Goal: Find specific page/section: Find specific page/section

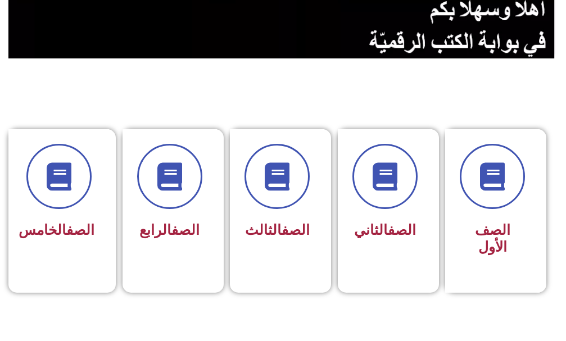
scroll to position [337, 0]
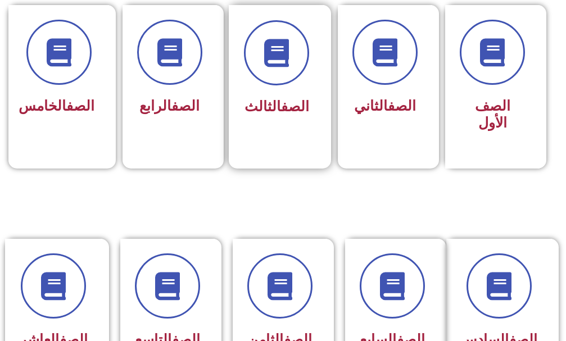
click at [282, 104] on link "الصف" at bounding box center [295, 106] width 28 height 16
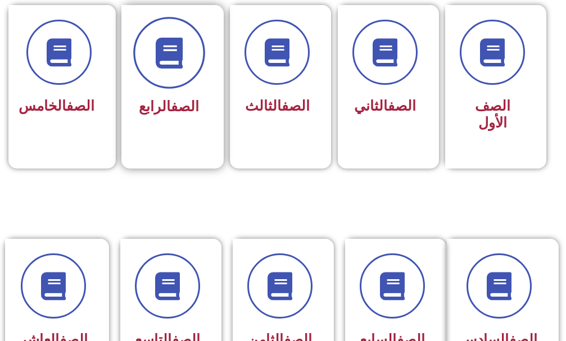
scroll to position [334, 0]
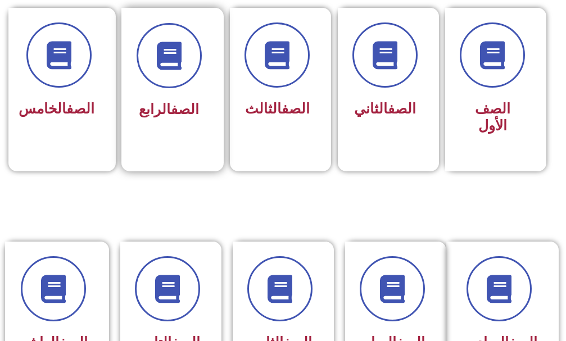
click at [172, 110] on link "الصف" at bounding box center [185, 109] width 28 height 16
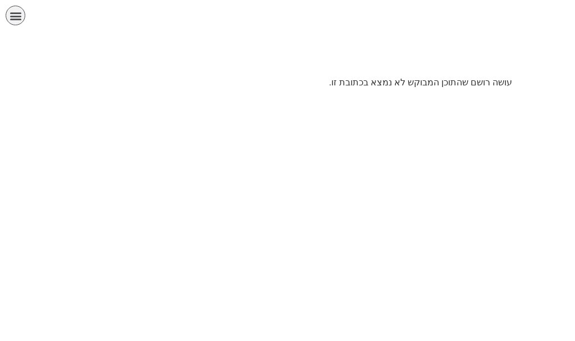
click at [179, 63] on div at bounding box center [288, 56] width 564 height 28
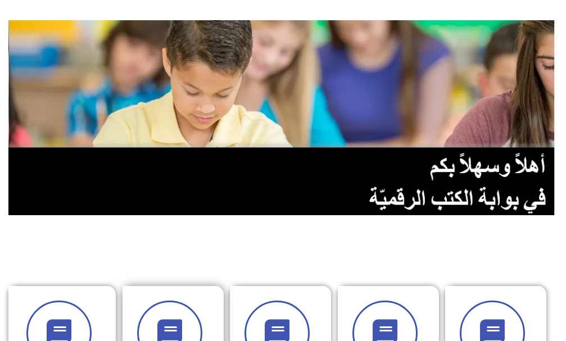
scroll to position [225, 0]
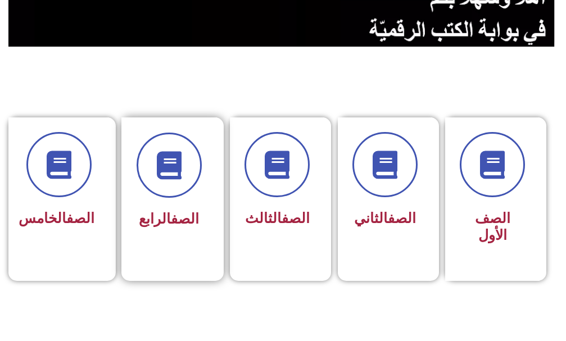
click at [156, 222] on span "الصف الرابع" at bounding box center [169, 219] width 60 height 16
click at [188, 215] on link "الصف" at bounding box center [185, 219] width 28 height 16
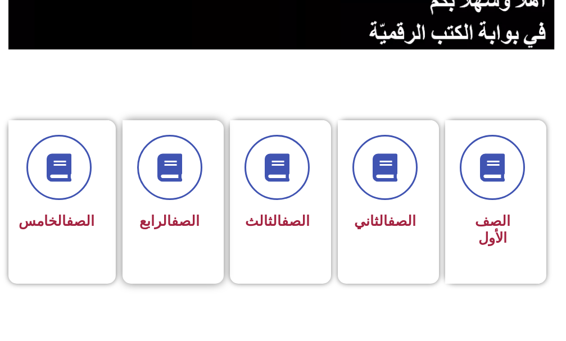
scroll to position [225, 0]
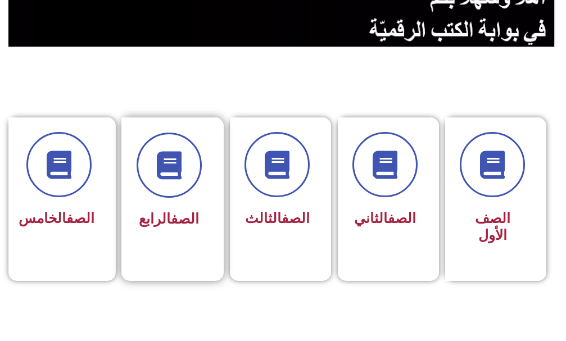
click at [173, 217] on link "الصف" at bounding box center [185, 219] width 28 height 16
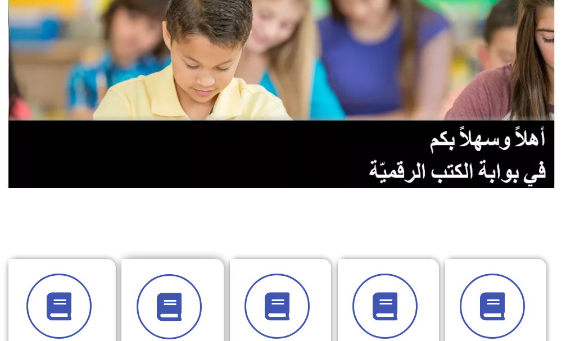
scroll to position [168, 0]
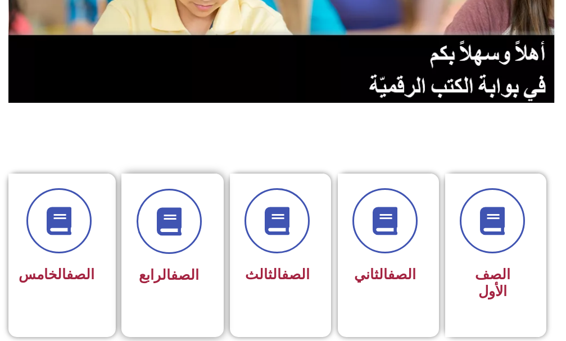
click at [158, 255] on div "الصف الرابع" at bounding box center [168, 239] width 65 height 101
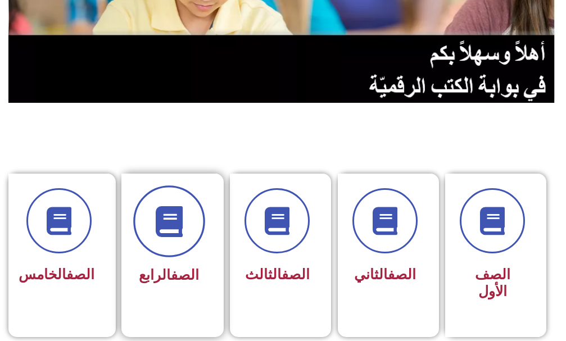
click at [172, 230] on icon at bounding box center [168, 221] width 31 height 31
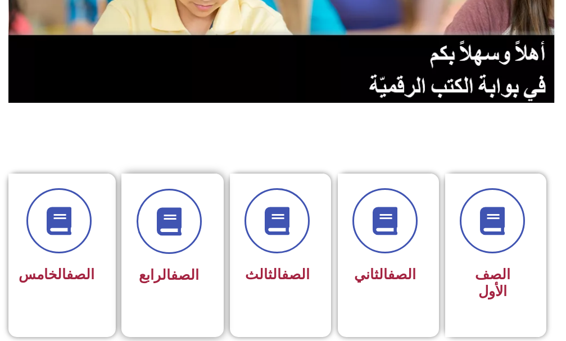
click at [186, 267] on link "الصف" at bounding box center [185, 275] width 28 height 16
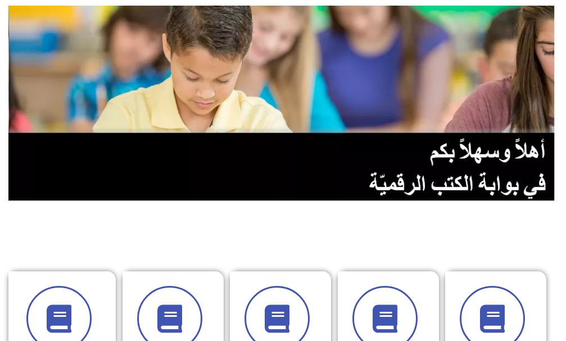
scroll to position [112, 0]
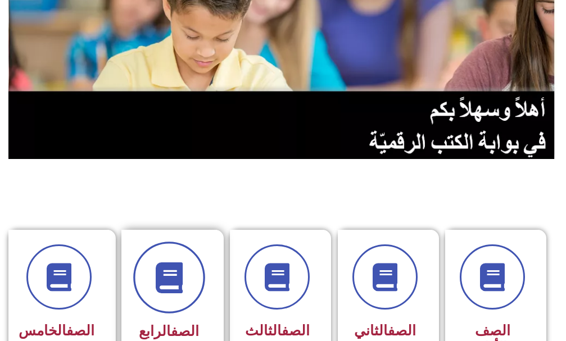
click at [190, 271] on span at bounding box center [169, 277] width 72 height 72
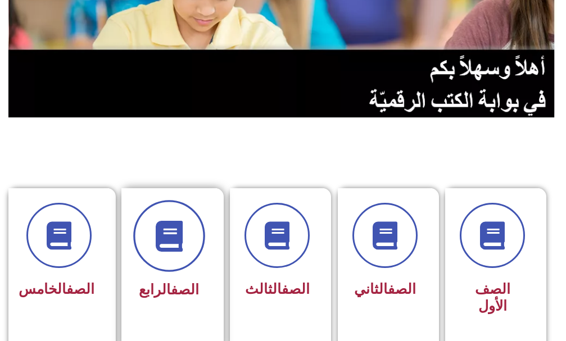
scroll to position [225, 0]
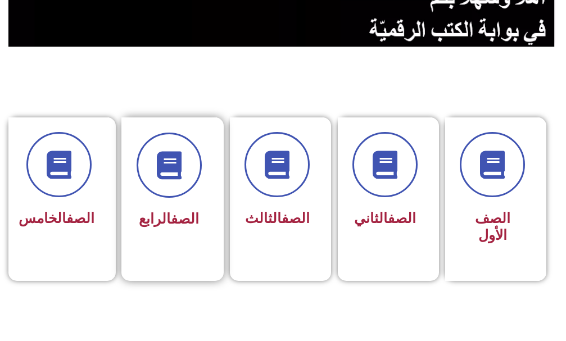
click at [189, 218] on link "الصف" at bounding box center [185, 219] width 28 height 16
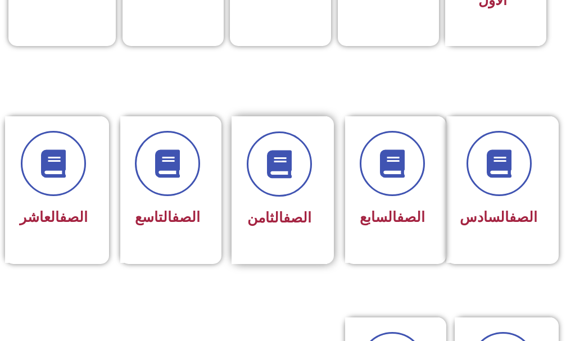
scroll to position [503, 0]
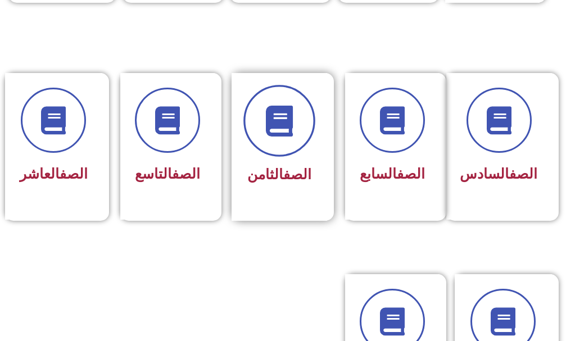
click at [301, 139] on span at bounding box center [279, 121] width 72 height 72
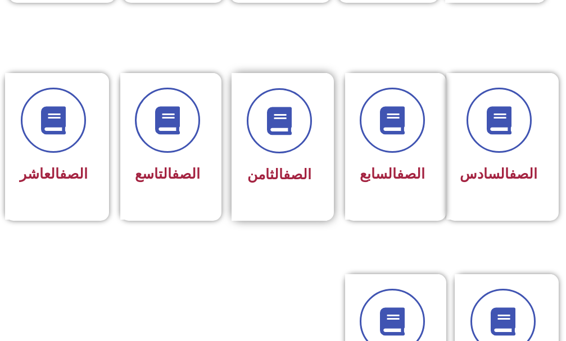
click at [304, 150] on div at bounding box center [279, 120] width 65 height 65
click at [305, 151] on div at bounding box center [279, 120] width 65 height 65
click at [295, 177] on link "الصف" at bounding box center [297, 174] width 28 height 16
